Goal: Navigation & Orientation: Find specific page/section

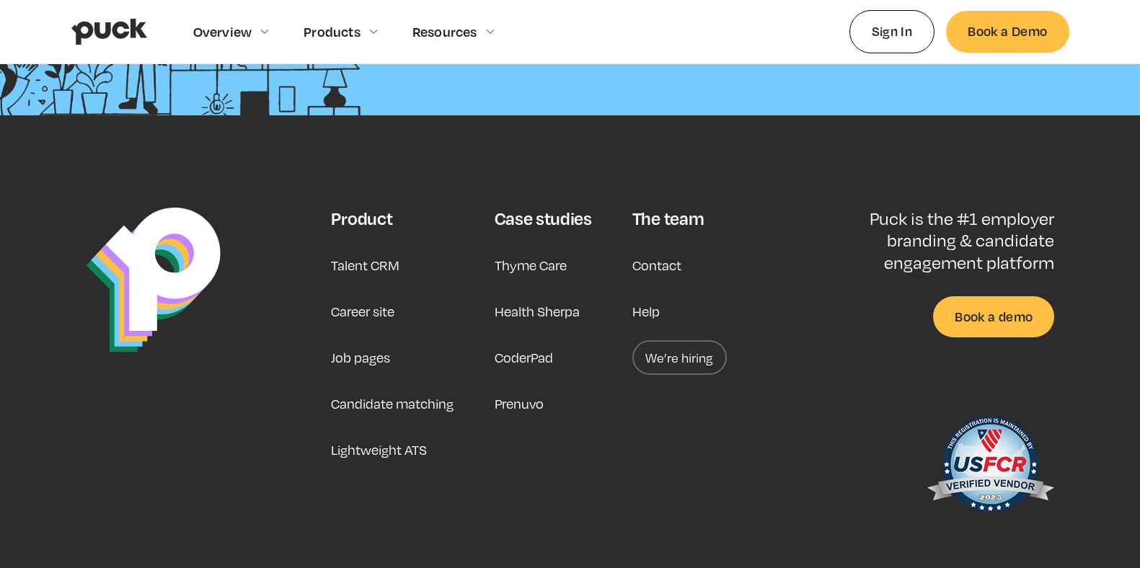
scroll to position [3765, 0]
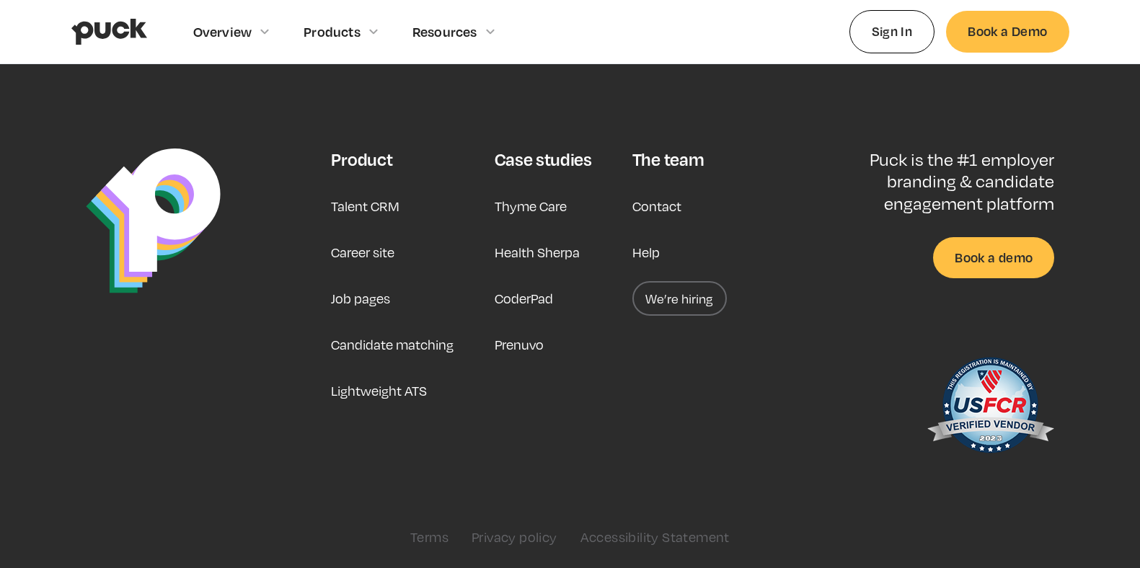
click at [669, 302] on link "We’re hiring" at bounding box center [680, 298] width 94 height 35
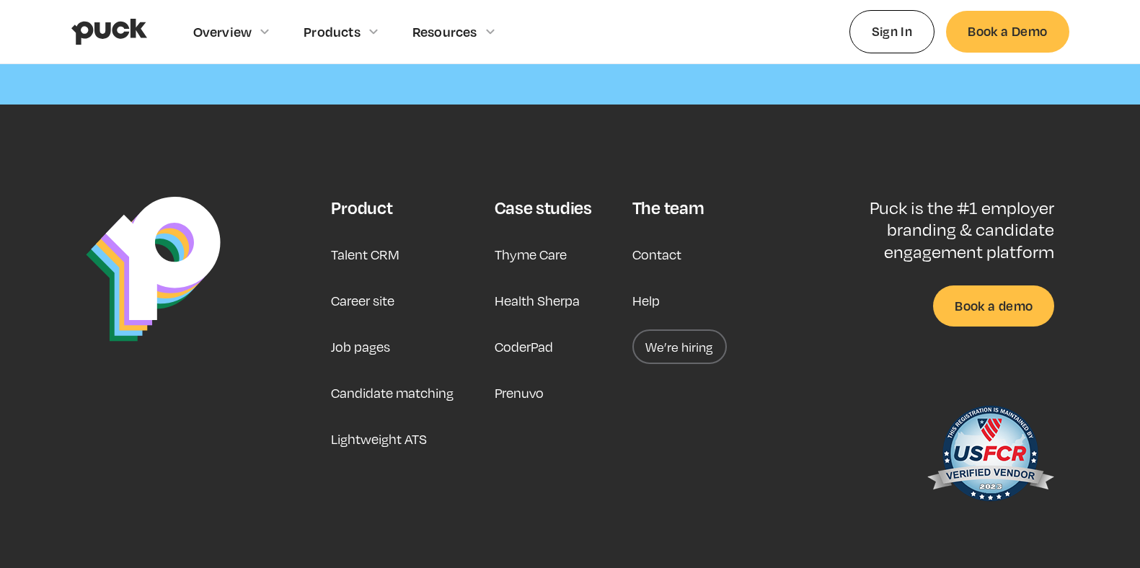
scroll to position [4535, 0]
click at [649, 255] on link "Contact" at bounding box center [657, 254] width 49 height 35
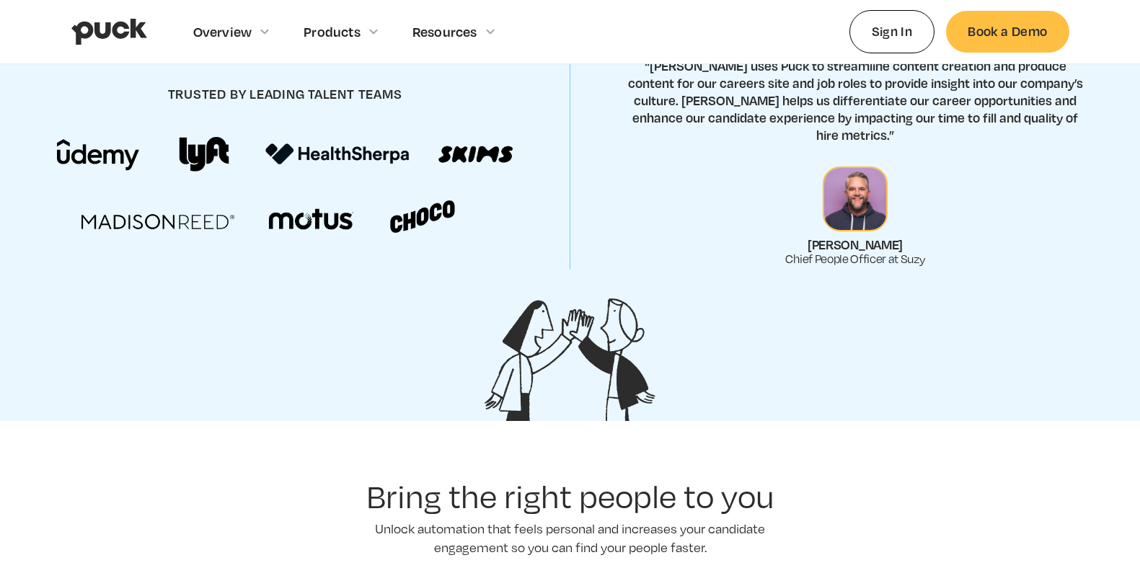
scroll to position [3765, 0]
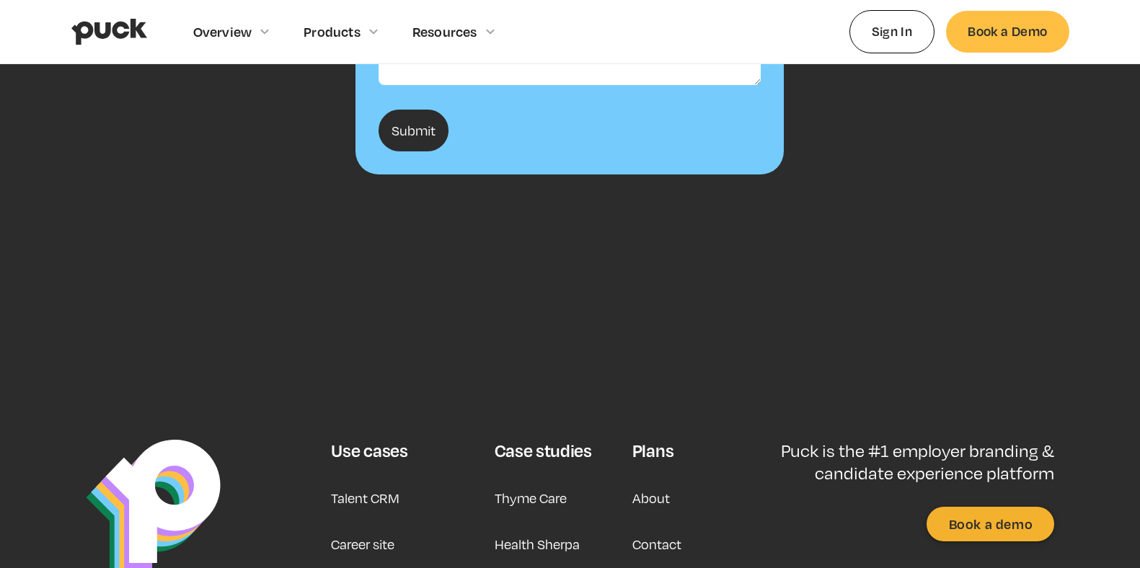
scroll to position [651, 0]
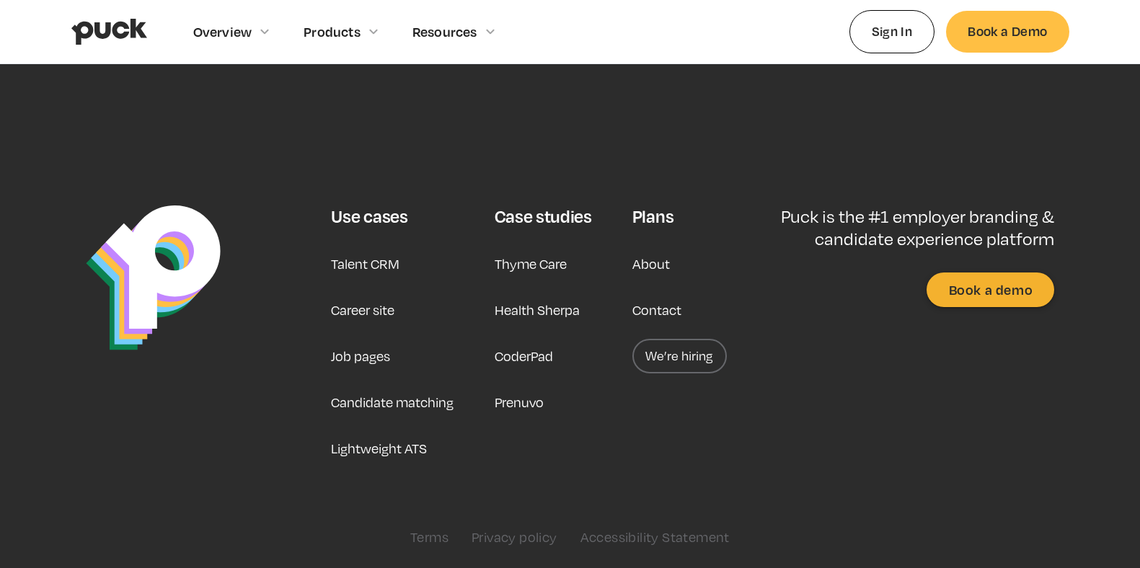
click at [654, 265] on link "About" at bounding box center [652, 264] width 38 height 35
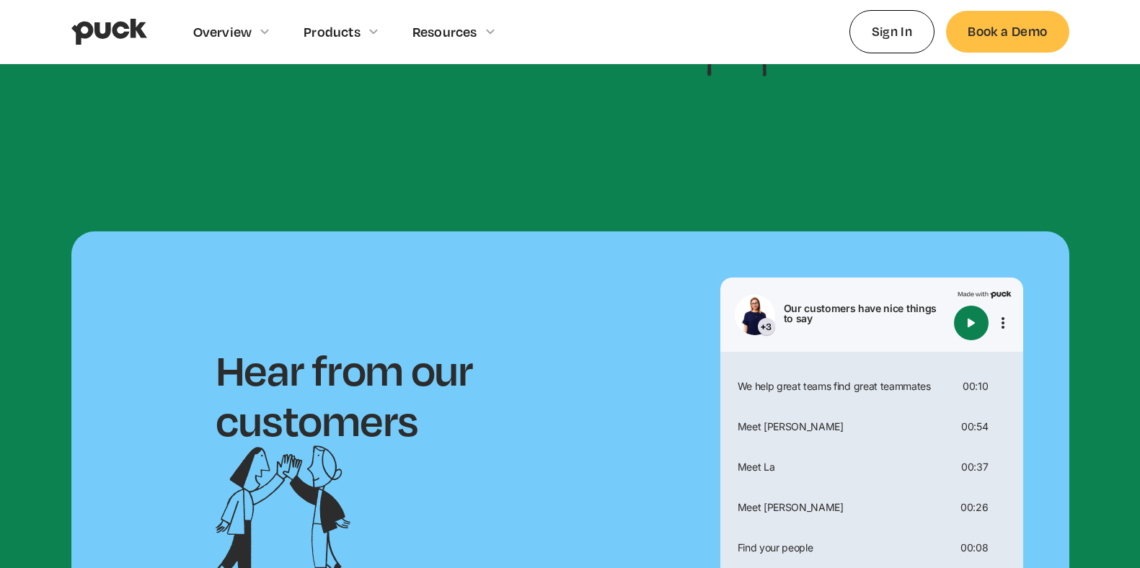
scroll to position [1226, 0]
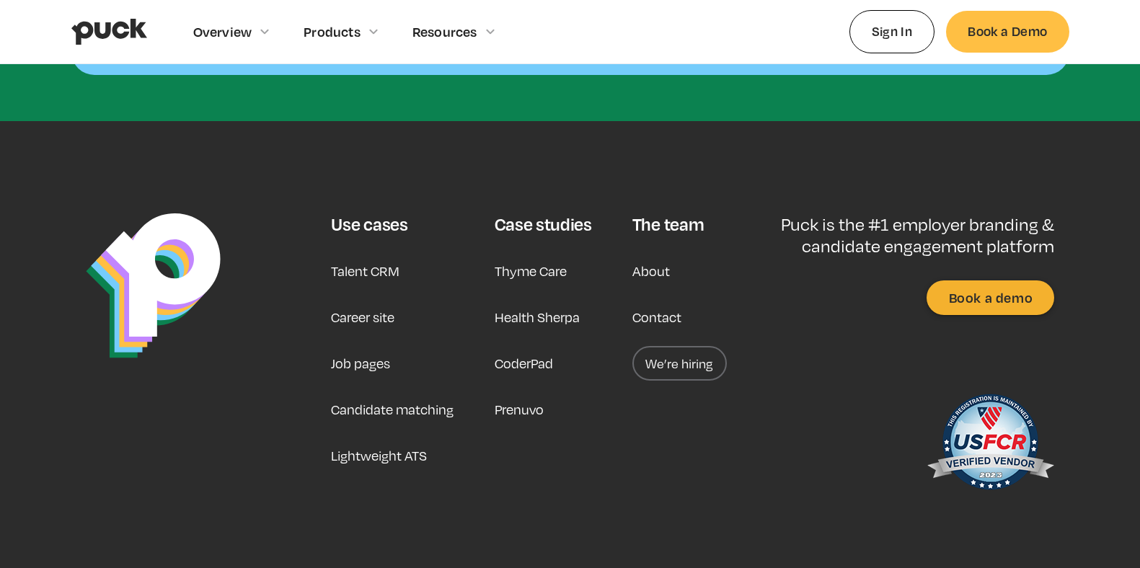
click at [665, 316] on link "Contact" at bounding box center [657, 317] width 49 height 35
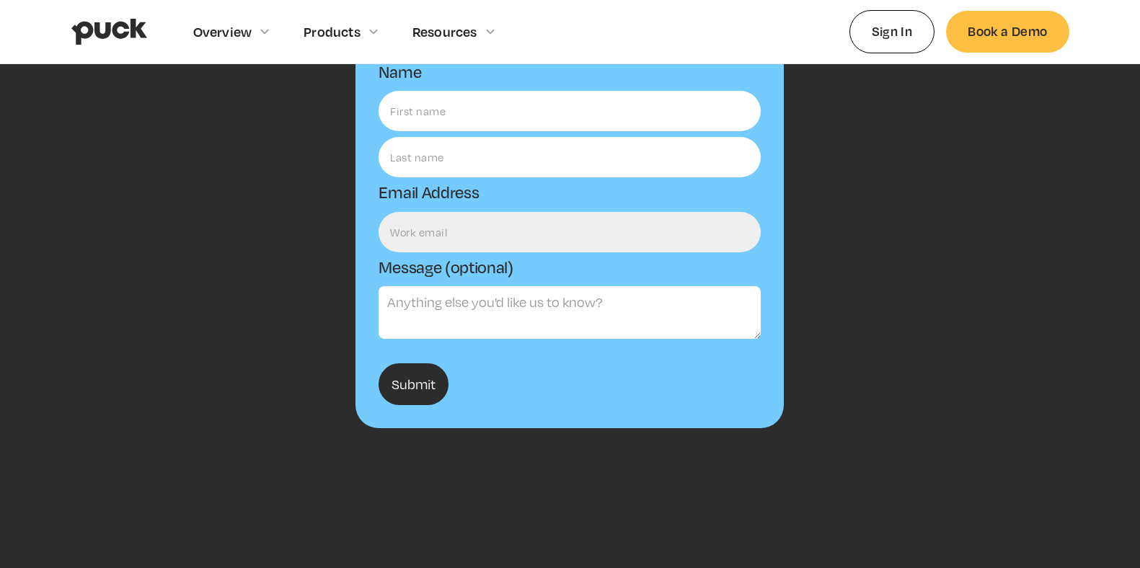
scroll to position [621, 0]
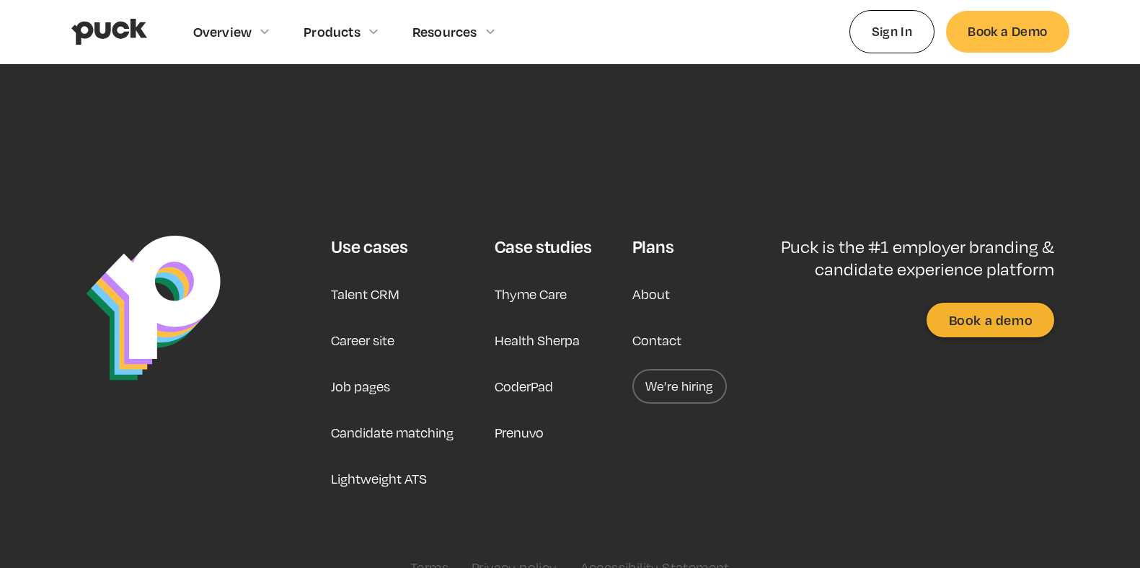
click at [399, 291] on link "Talent CRM" at bounding box center [365, 294] width 69 height 35
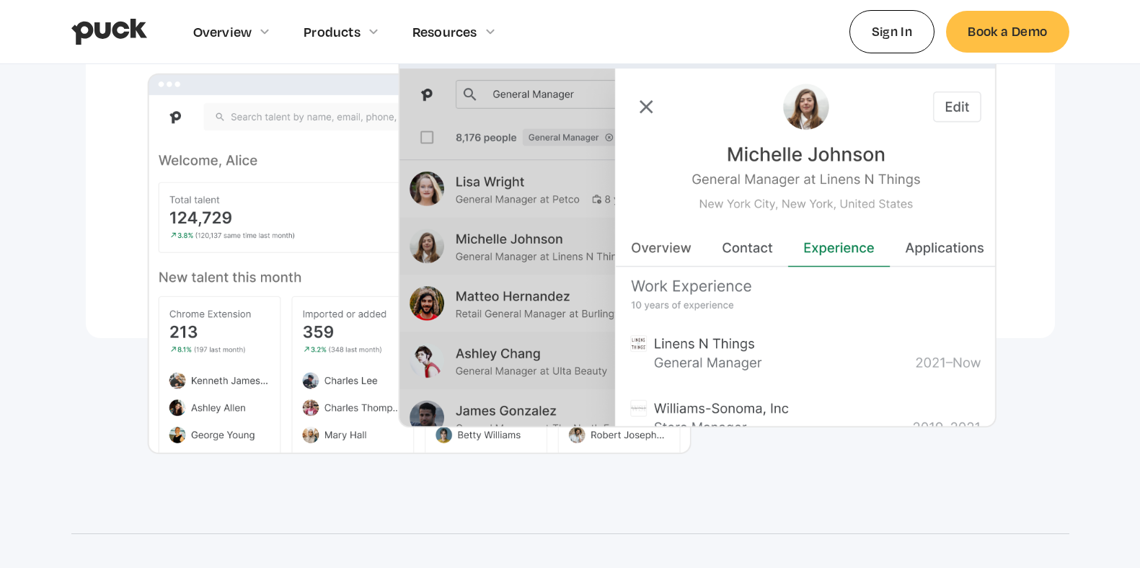
scroll to position [1077, 0]
